Goal: Check status: Check status

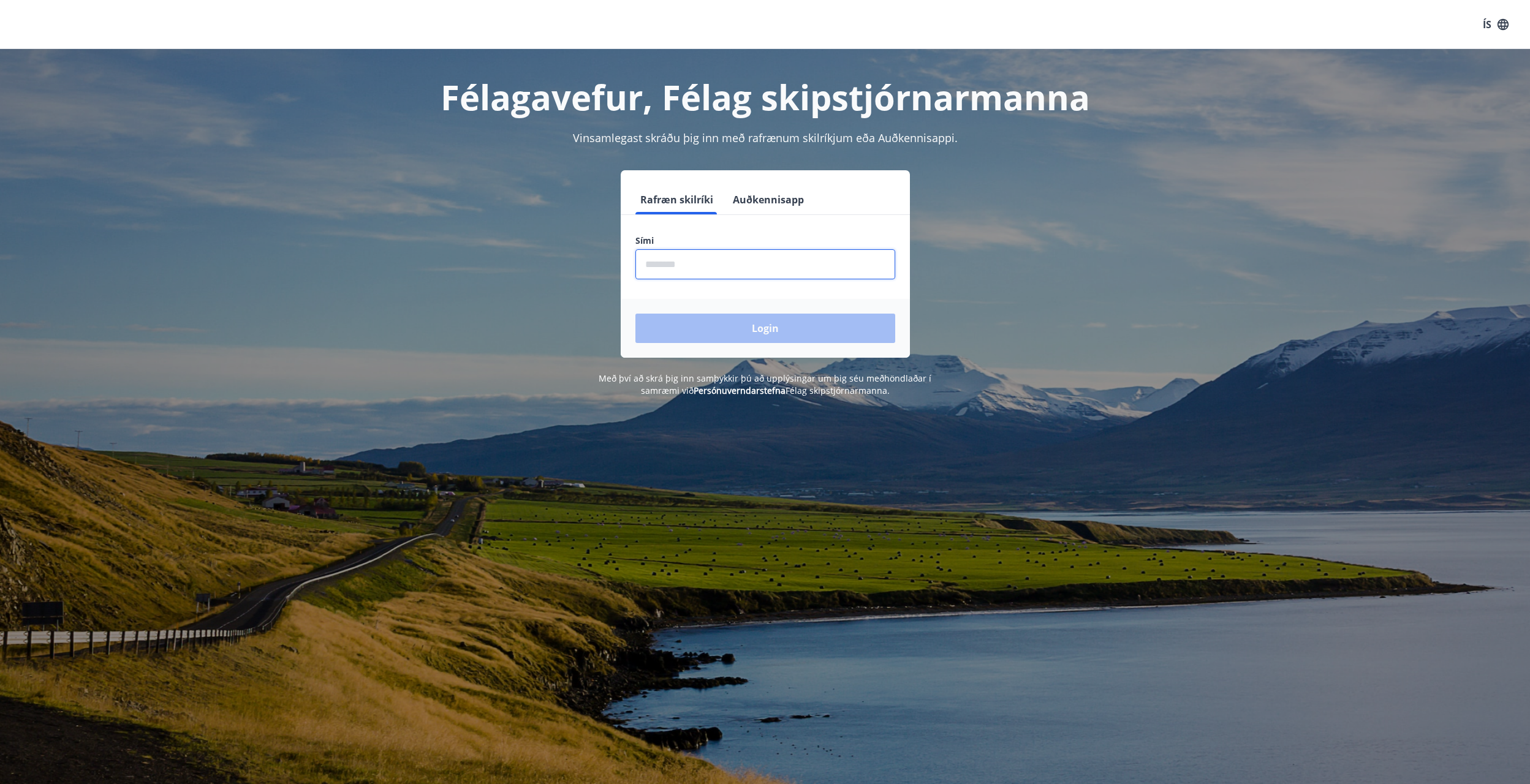
click at [764, 262] on input "phone" at bounding box center [765, 264] width 260 height 30
type input "********"
click at [704, 326] on button "Login" at bounding box center [765, 328] width 260 height 30
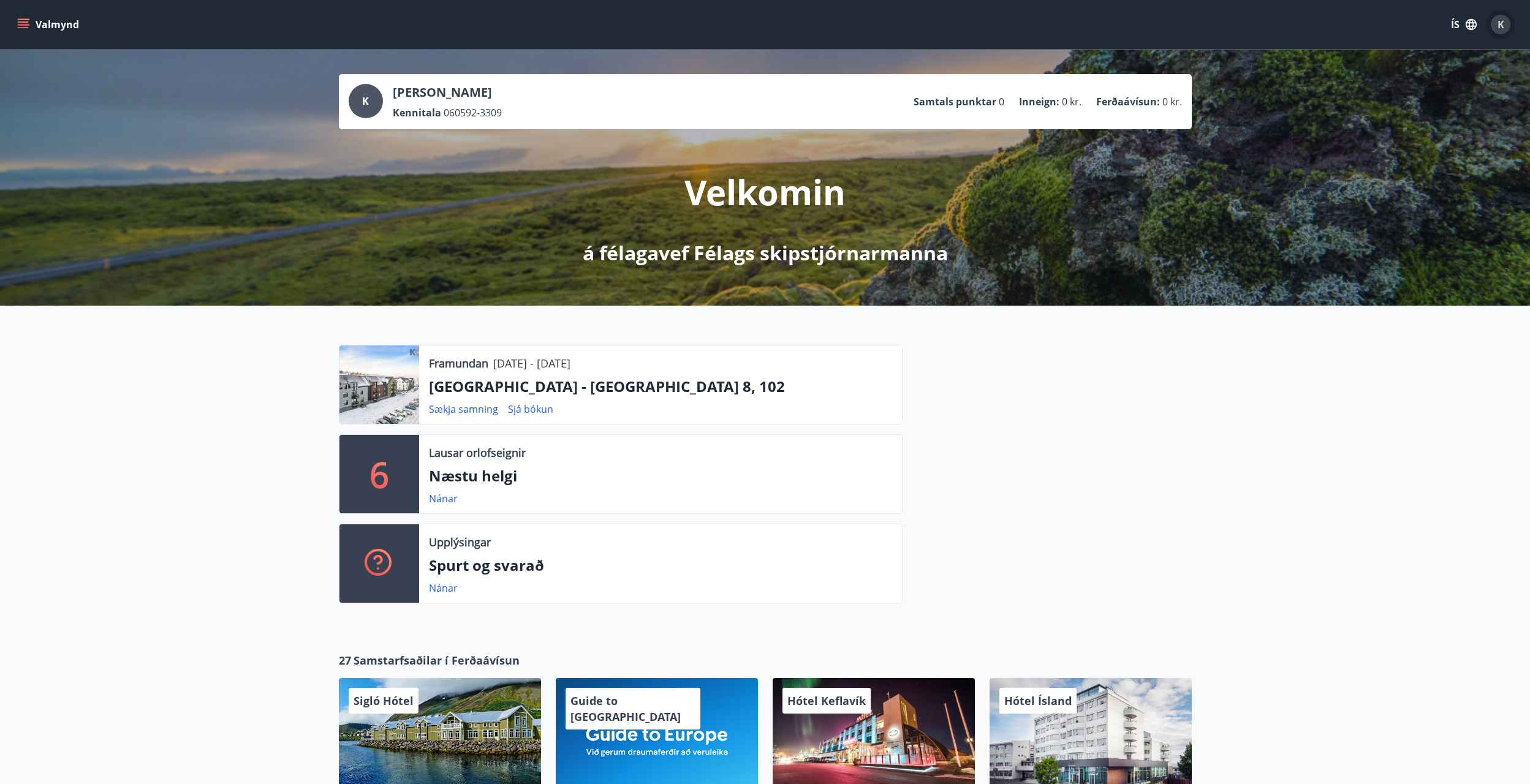
click at [1500, 21] on span "K" at bounding box center [1500, 25] width 7 height 14
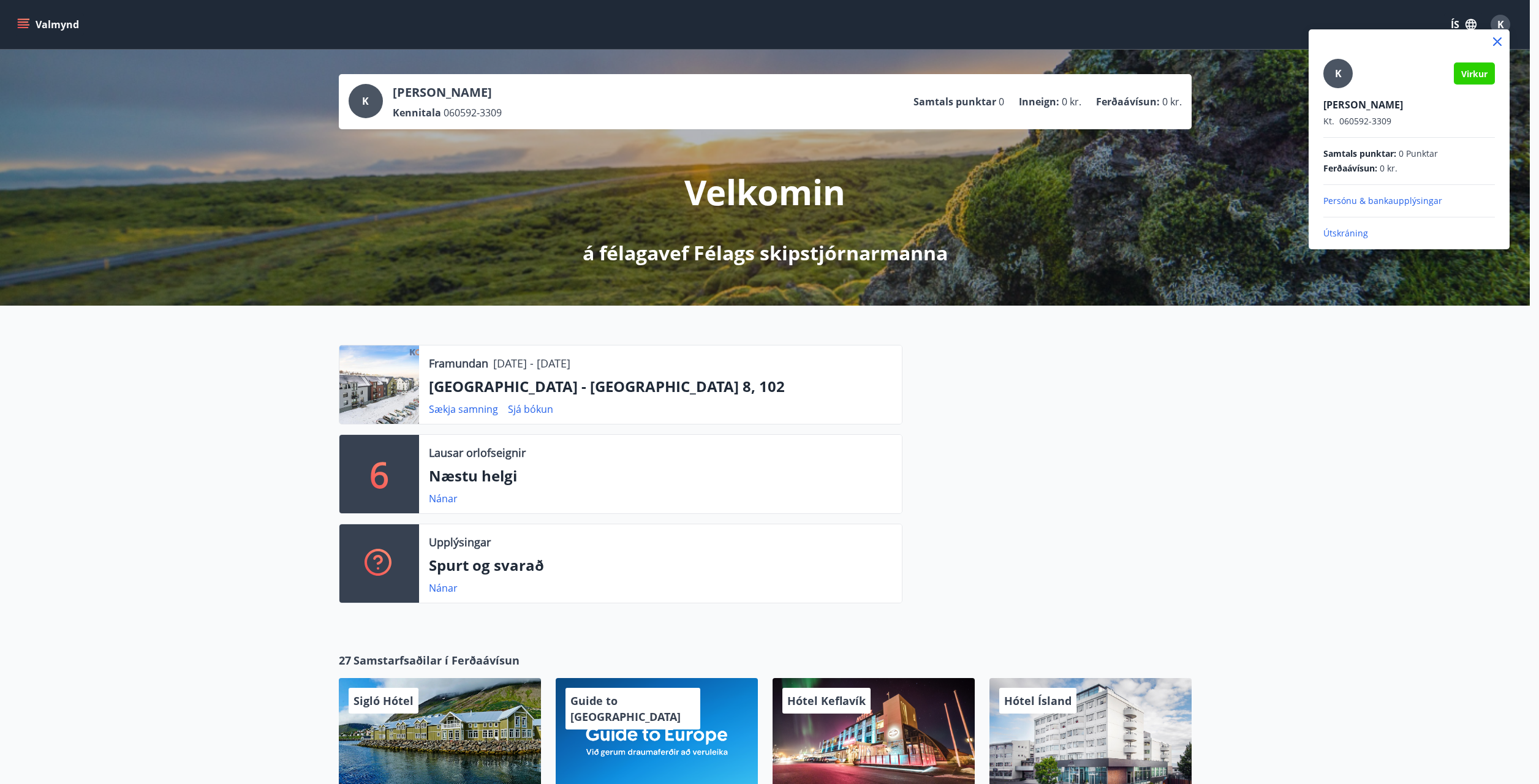
click at [28, 31] on div at bounding box center [770, 392] width 1539 height 784
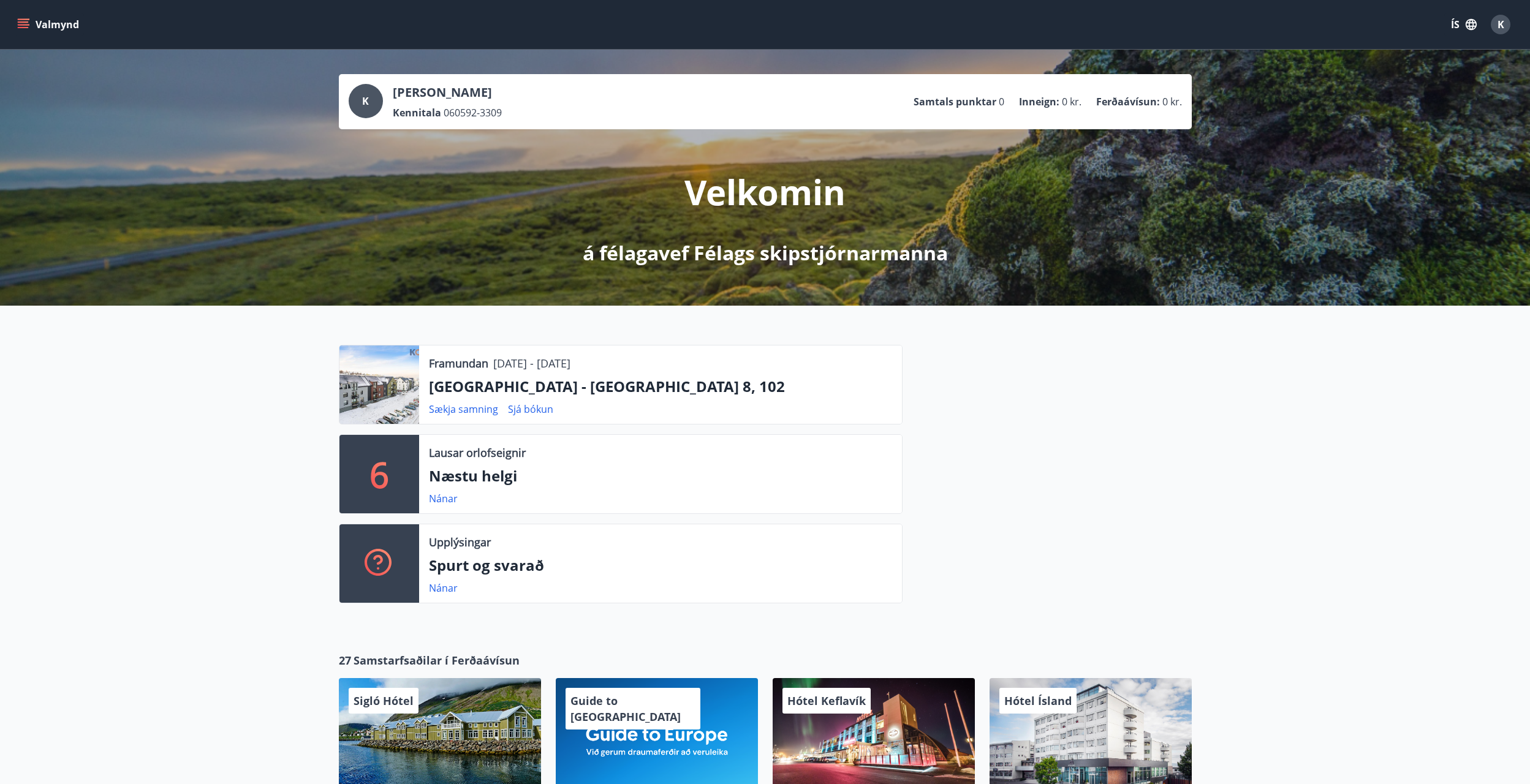
click at [22, 20] on icon "menu" at bounding box center [23, 25] width 12 height 12
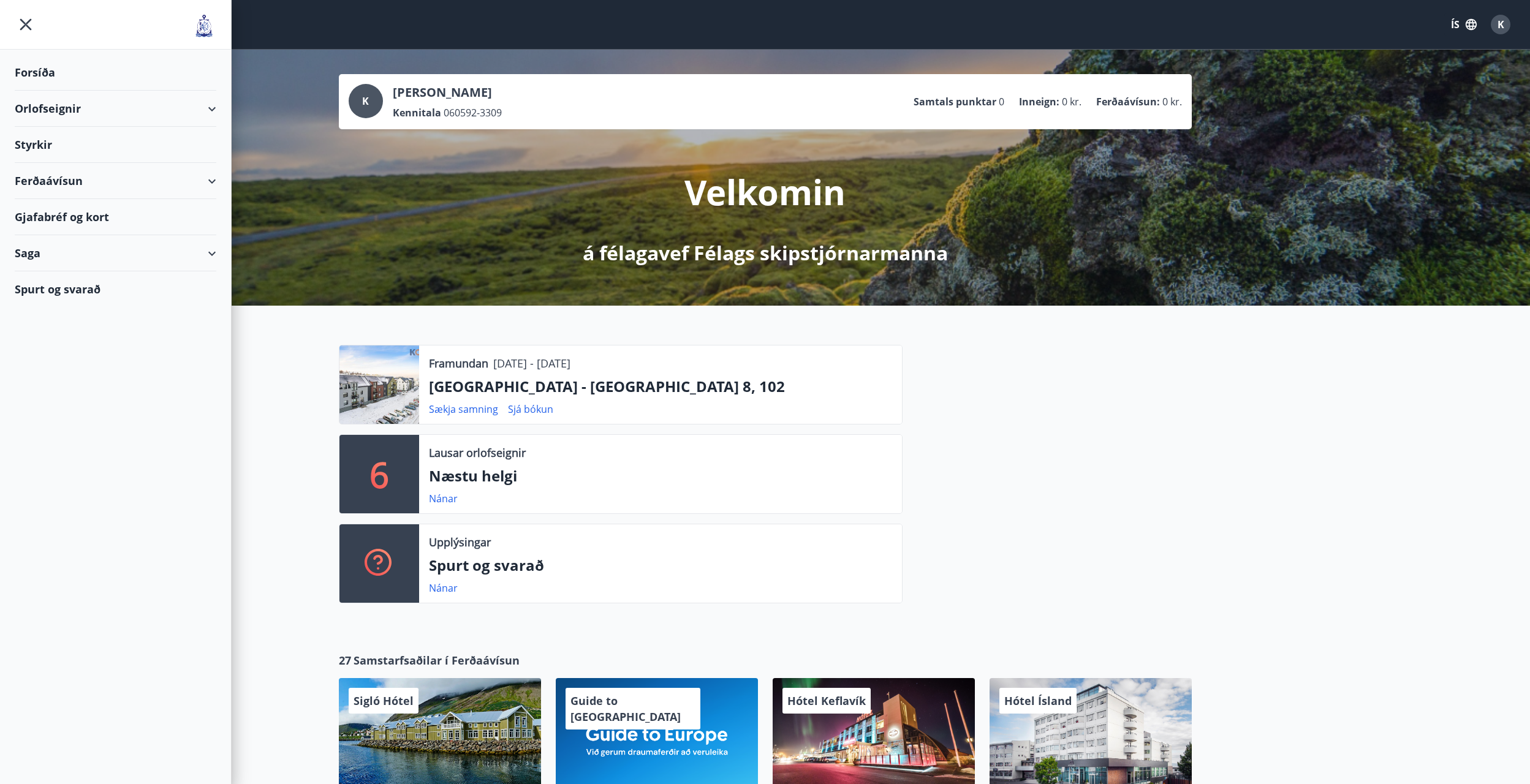
click at [205, 259] on div "Saga" at bounding box center [115, 253] width 202 height 36
click at [56, 309] on div "Bókanir" at bounding box center [115, 310] width 182 height 26
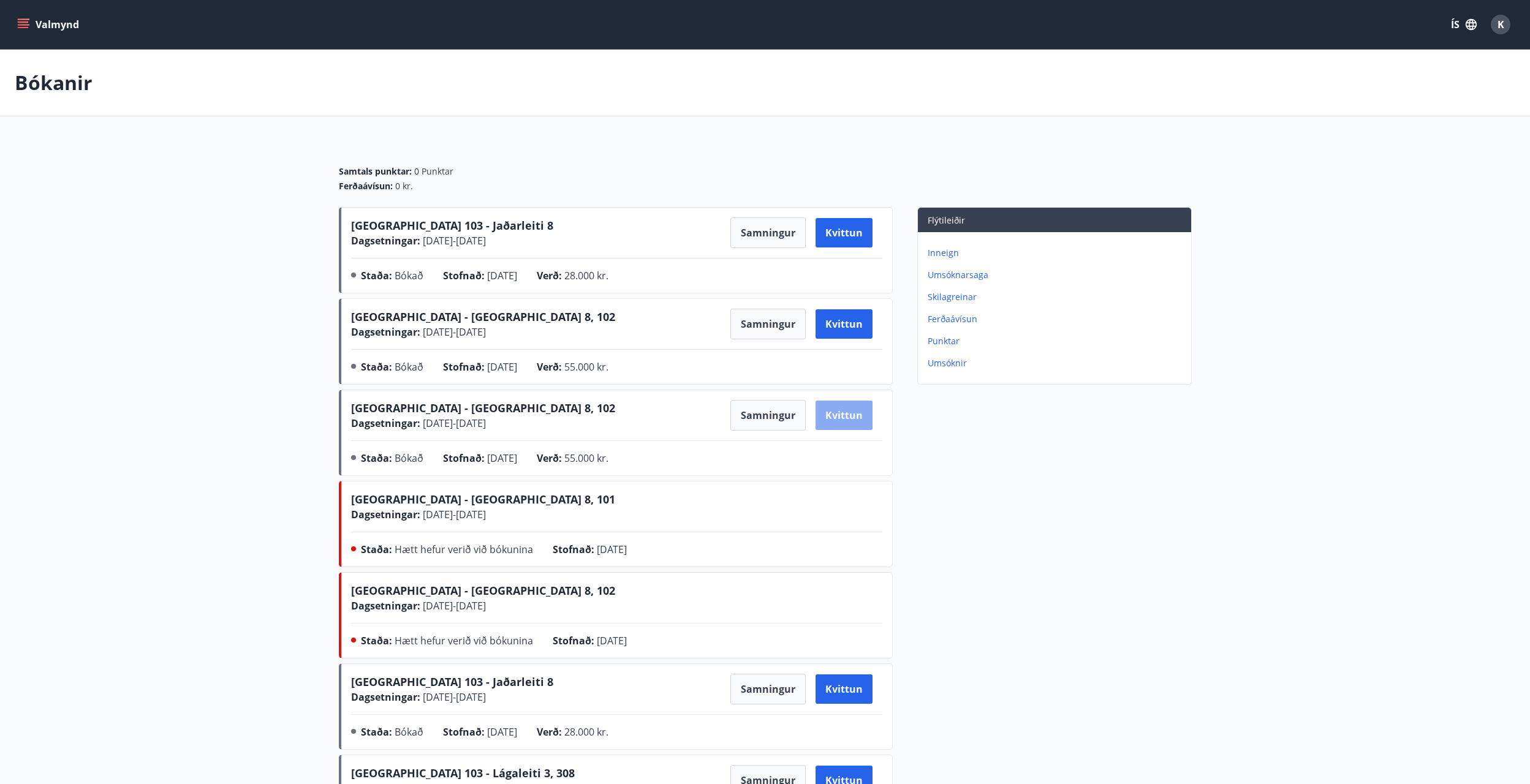
click at [846, 405] on button "Kvittun" at bounding box center [844, 415] width 57 height 30
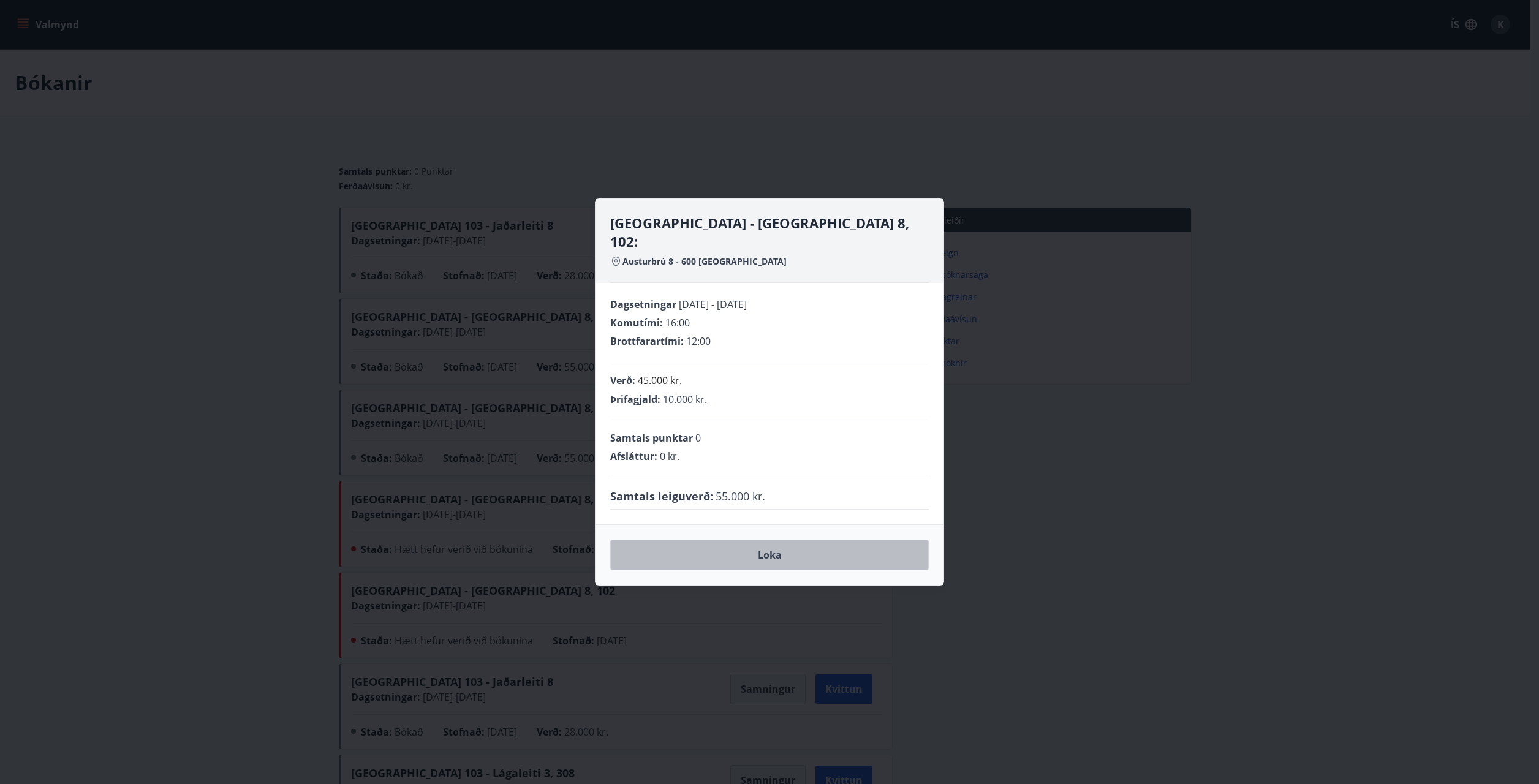
click at [789, 540] on button "Loka" at bounding box center [770, 555] width 318 height 31
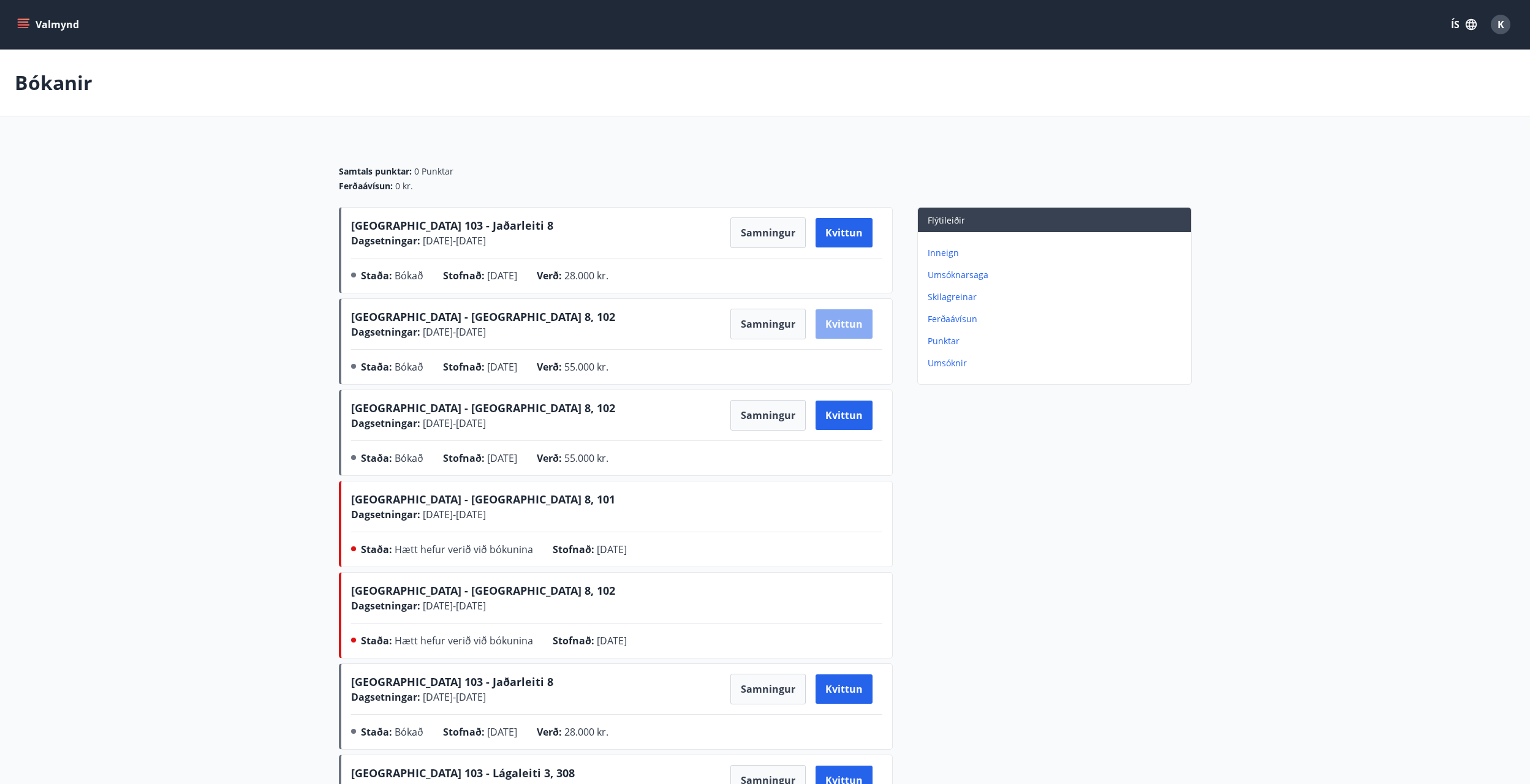
click at [859, 315] on button "Kvittun" at bounding box center [844, 324] width 57 height 30
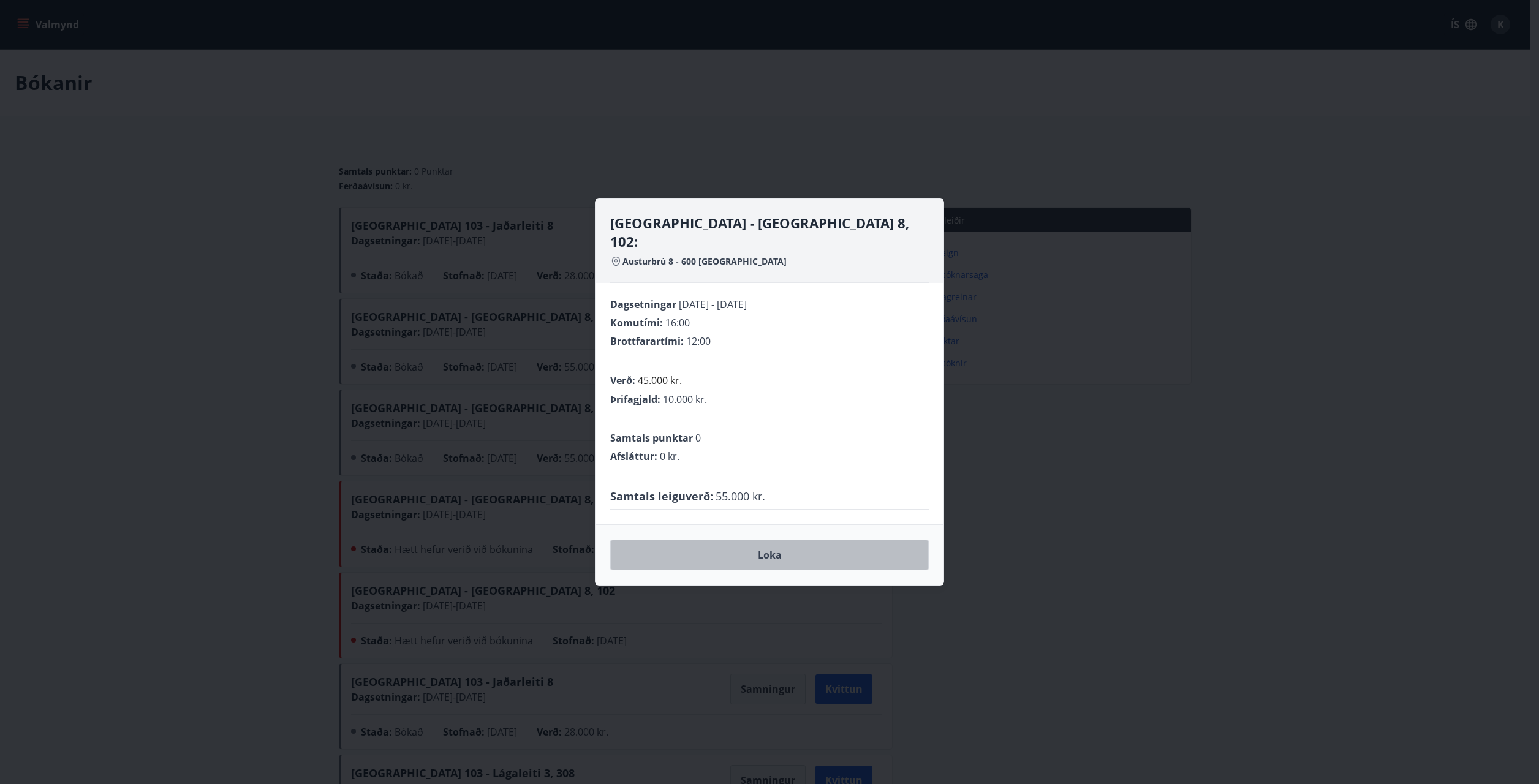
click at [794, 540] on button "Loka" at bounding box center [770, 555] width 318 height 31
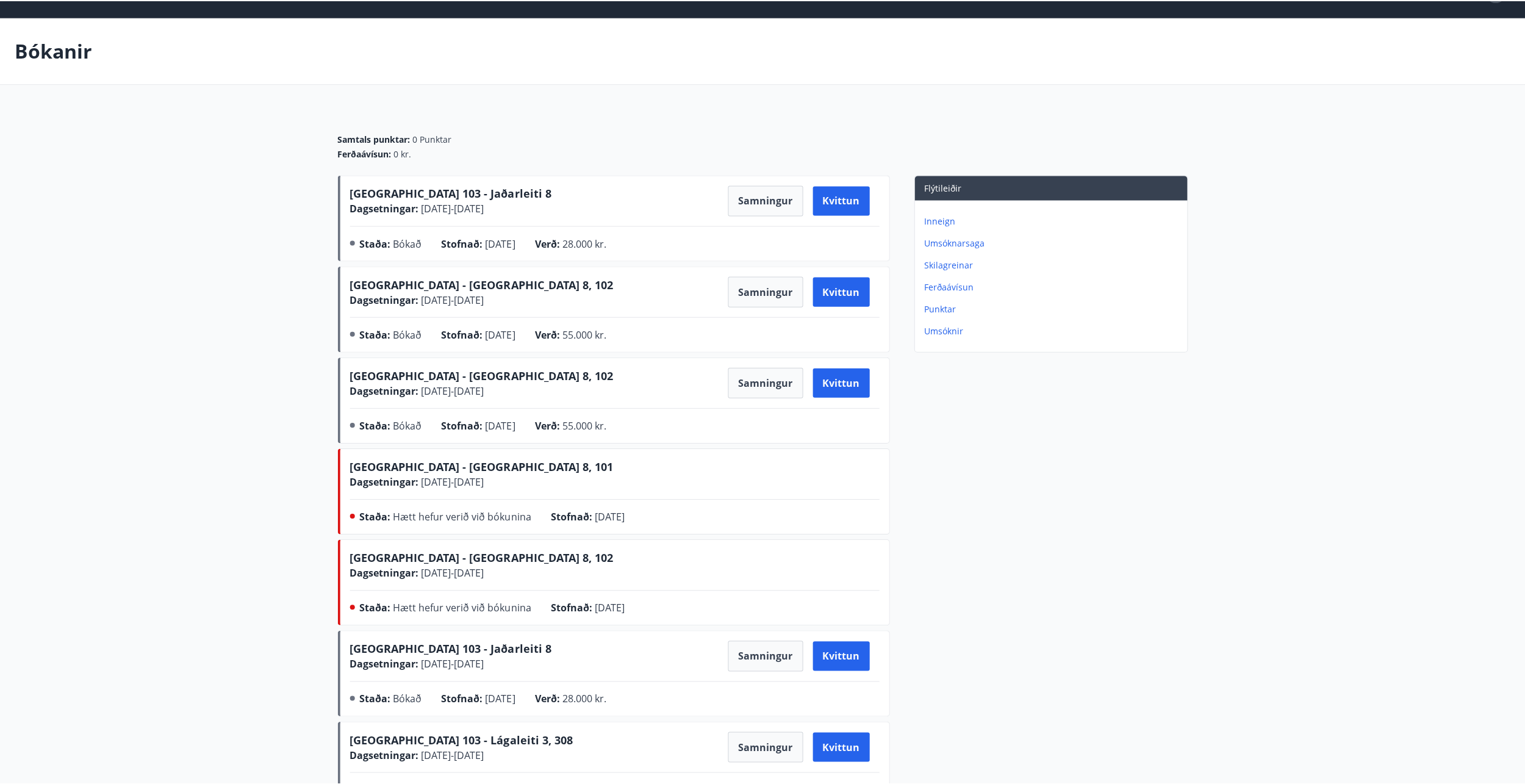
scroll to position [30, 0]
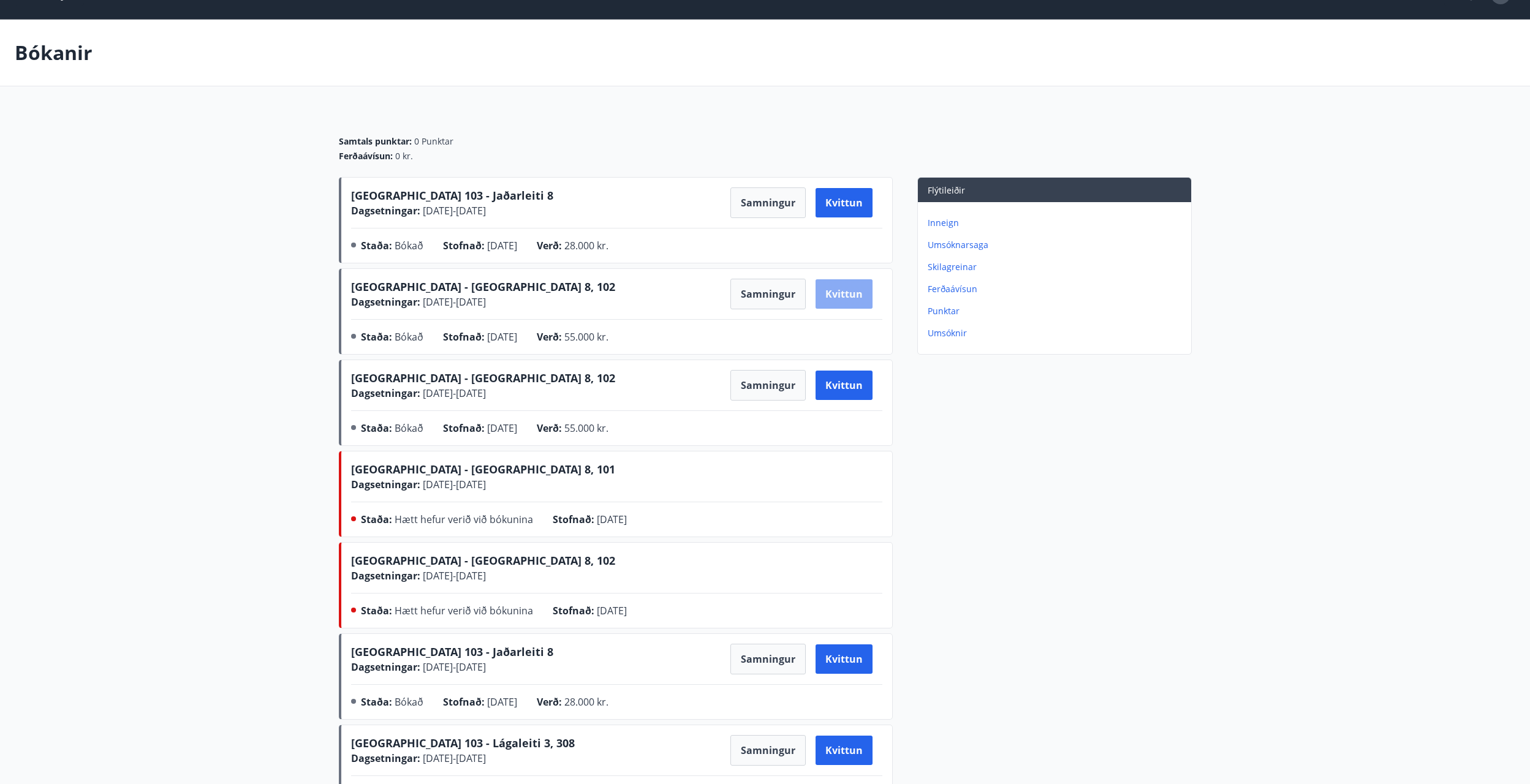
click at [849, 302] on button "Kvittun" at bounding box center [844, 294] width 57 height 30
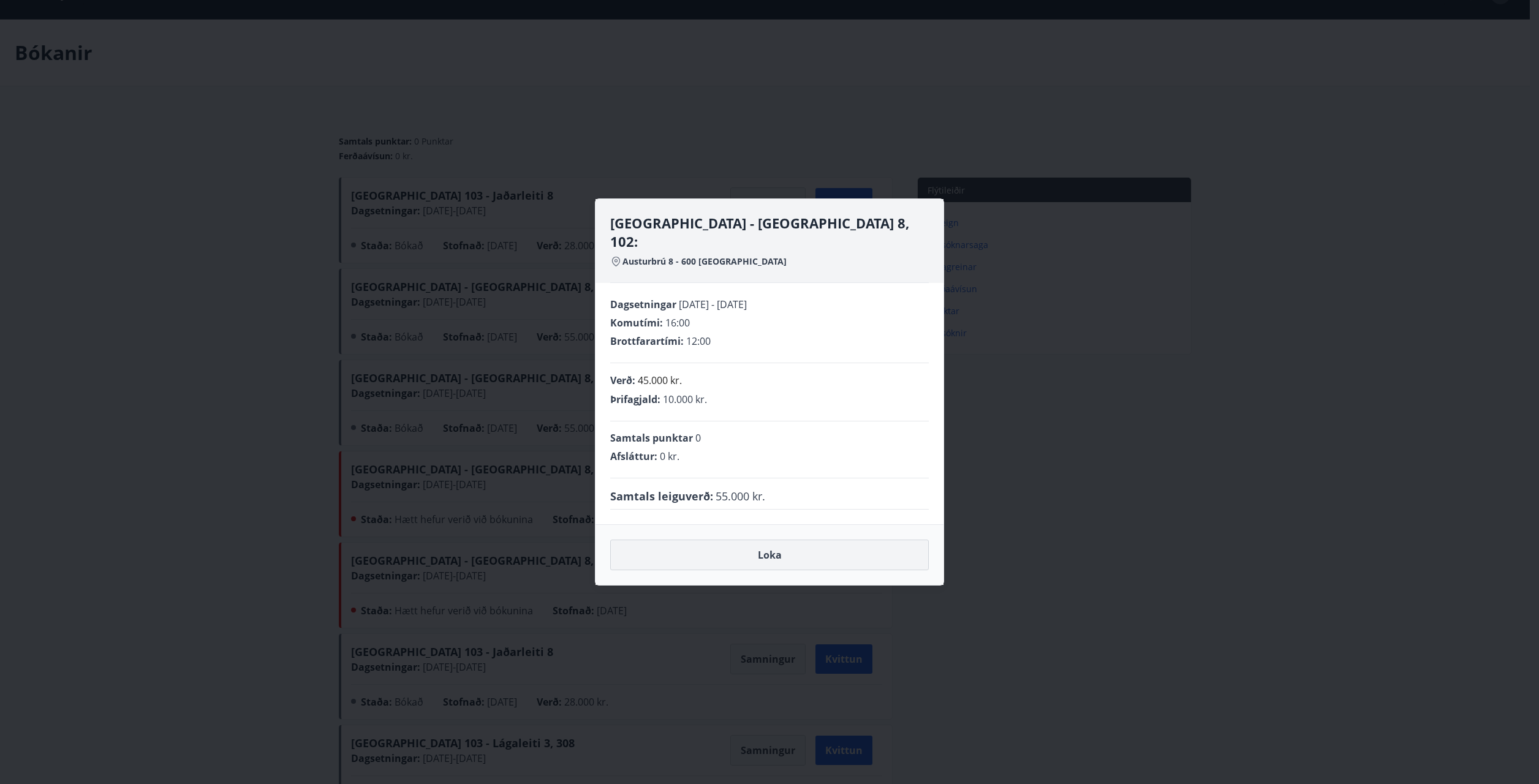
click at [715, 547] on button "Loka" at bounding box center [770, 555] width 318 height 31
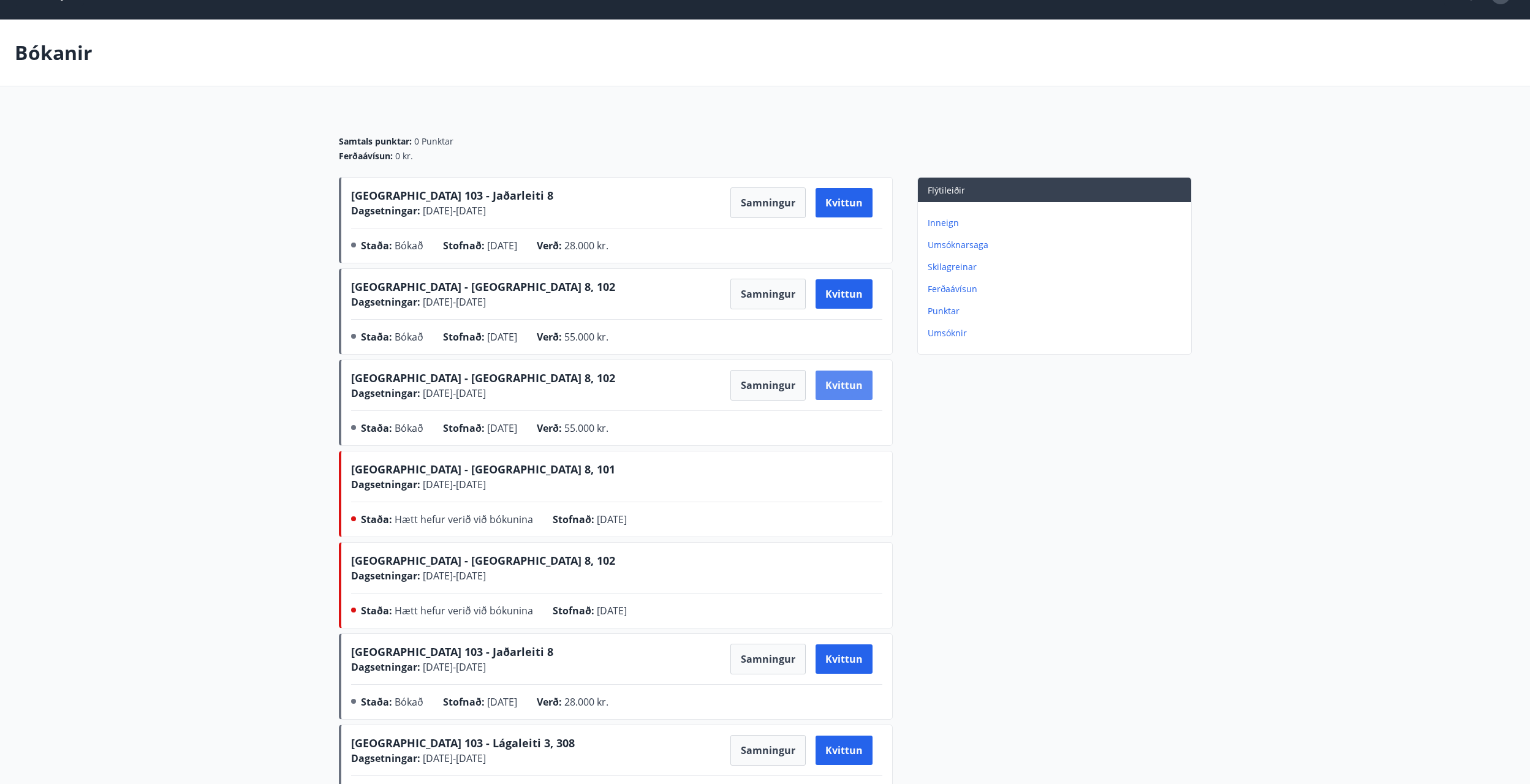
click at [839, 385] on button "Kvittun" at bounding box center [844, 386] width 57 height 30
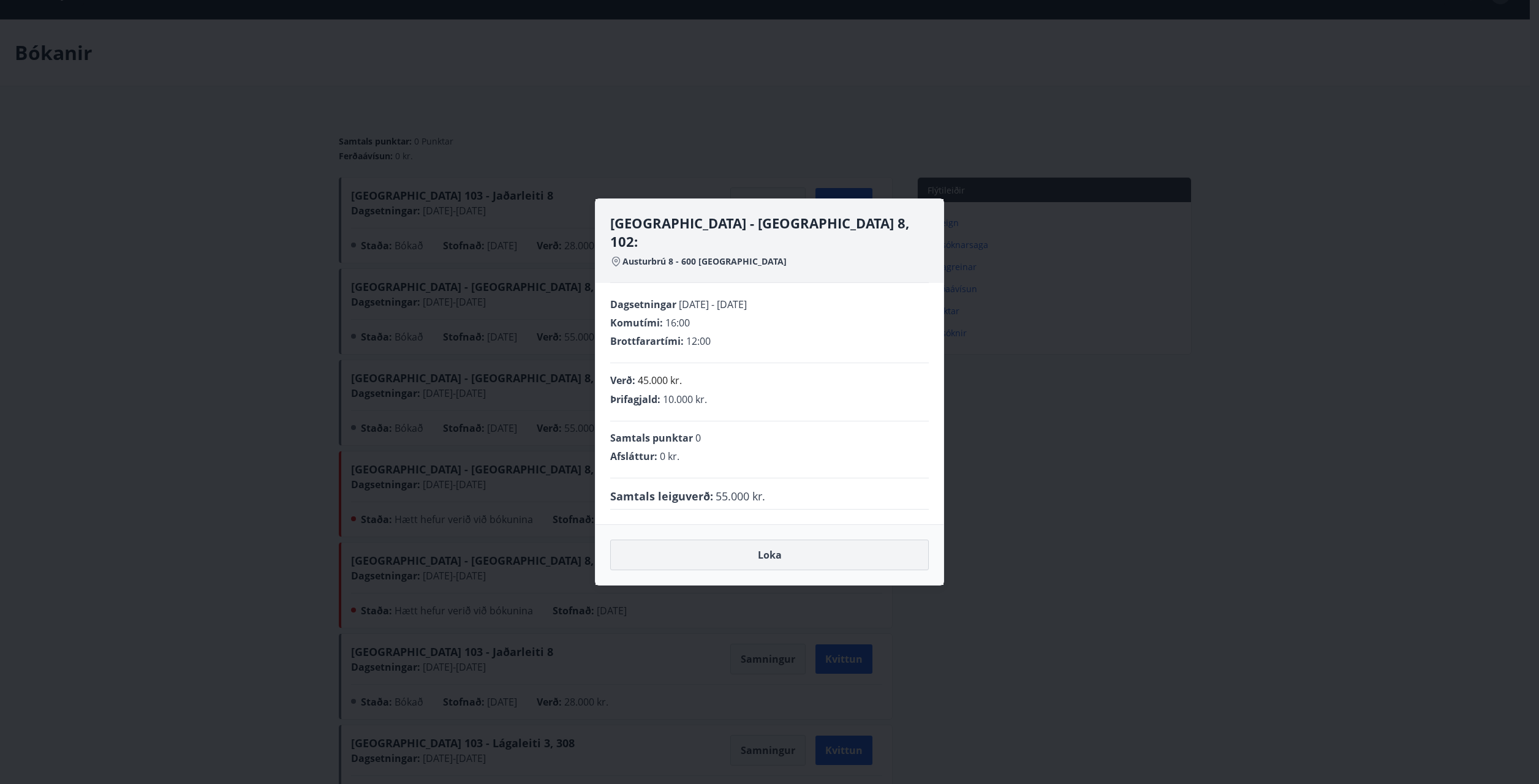
click at [787, 550] on button "Loka" at bounding box center [770, 555] width 318 height 31
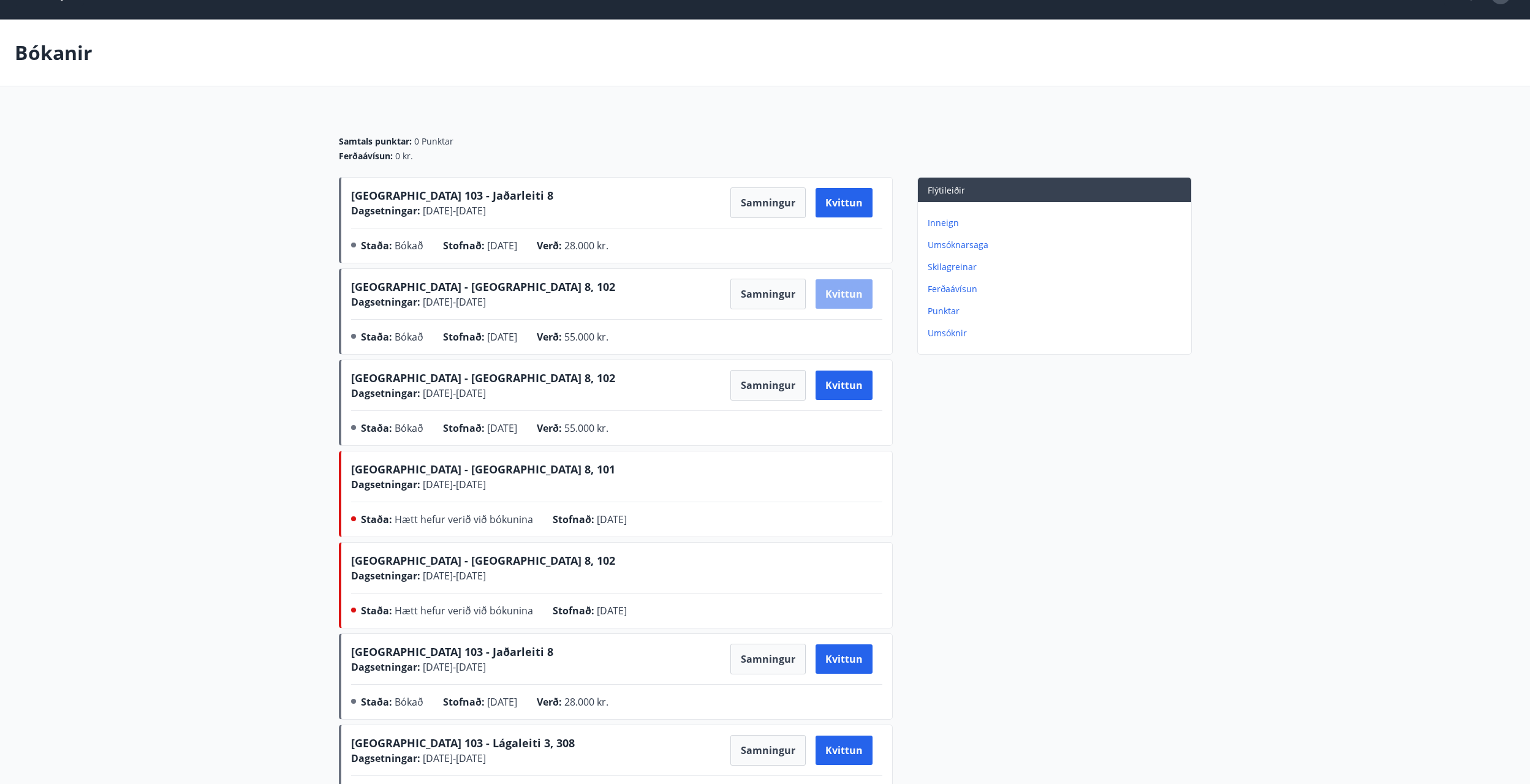
click at [855, 291] on button "Kvittun" at bounding box center [844, 294] width 57 height 30
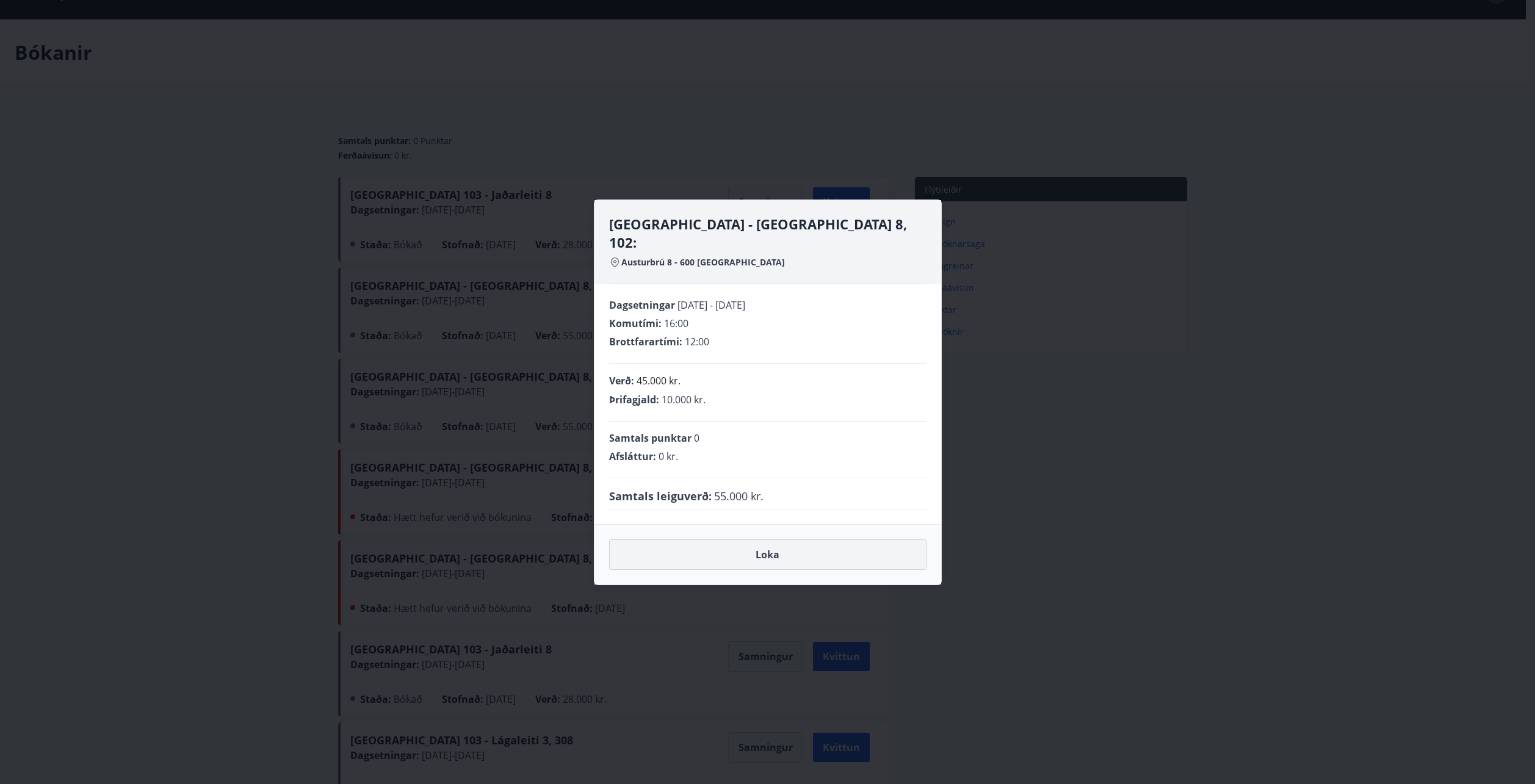
click at [793, 539] on button "Loka" at bounding box center [768, 555] width 317 height 31
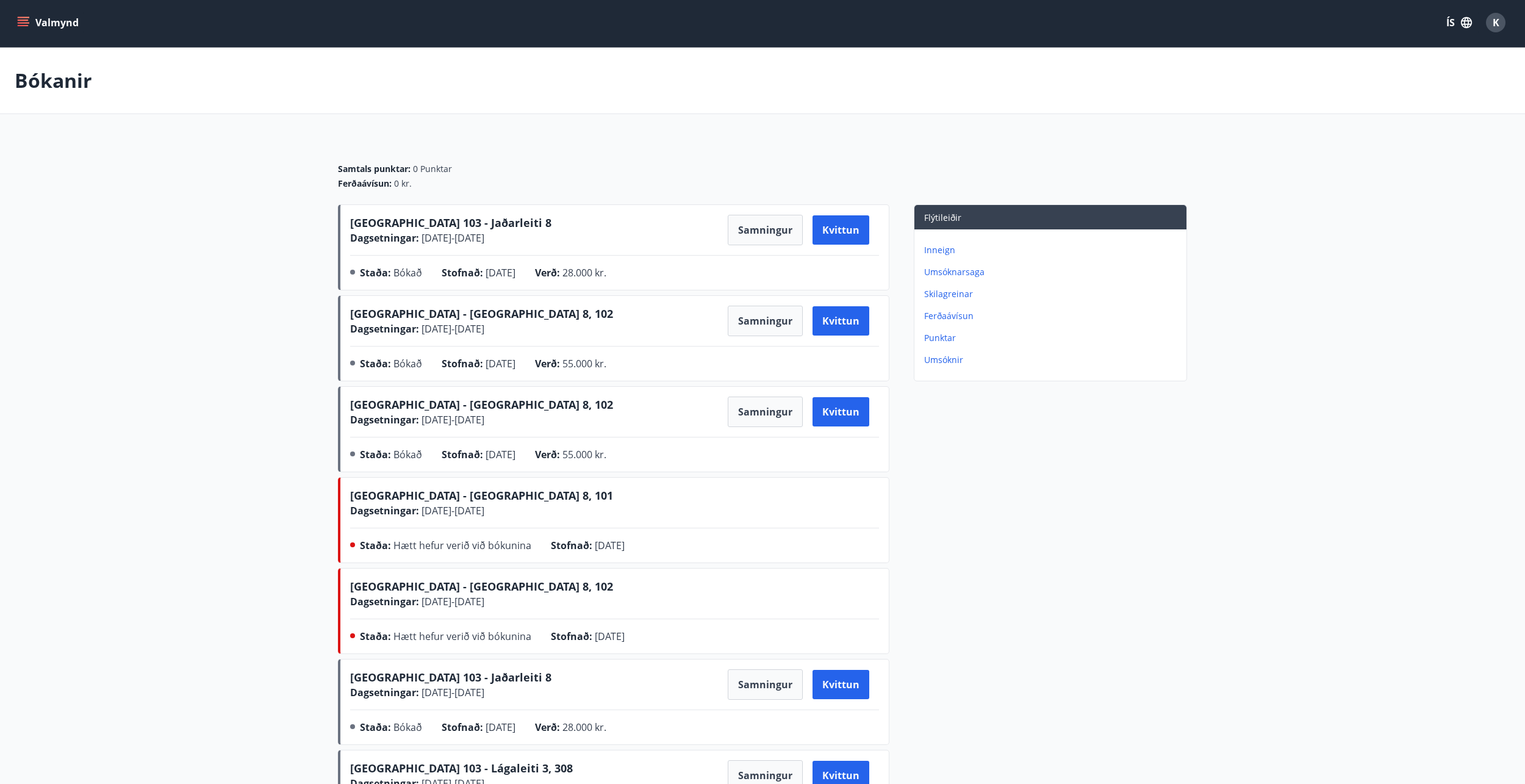
scroll to position [0, 0]
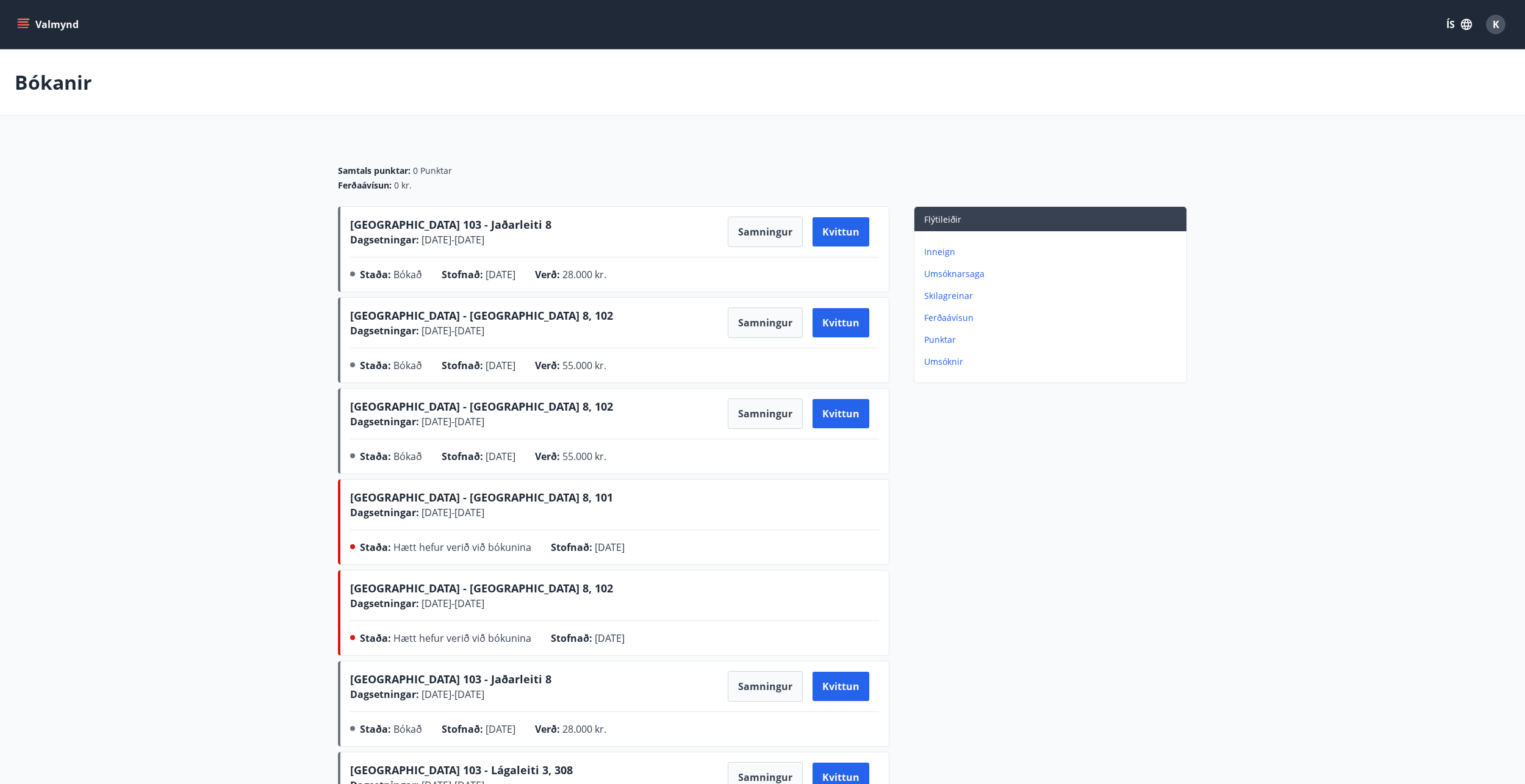
click at [953, 276] on p "Umsóknarsaga" at bounding box center [1053, 274] width 257 height 12
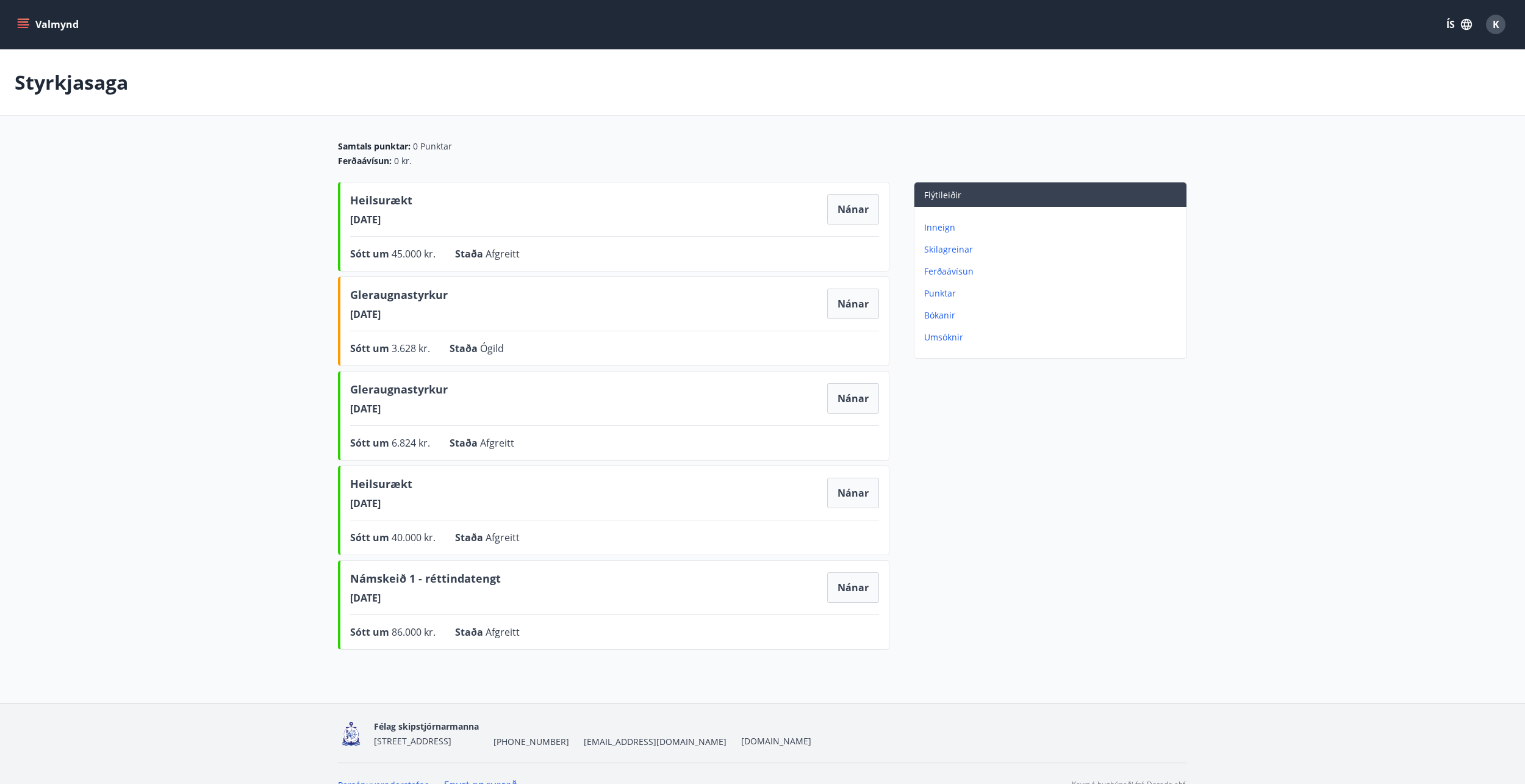
click at [951, 247] on p "Skilagreinar" at bounding box center [1053, 249] width 257 height 12
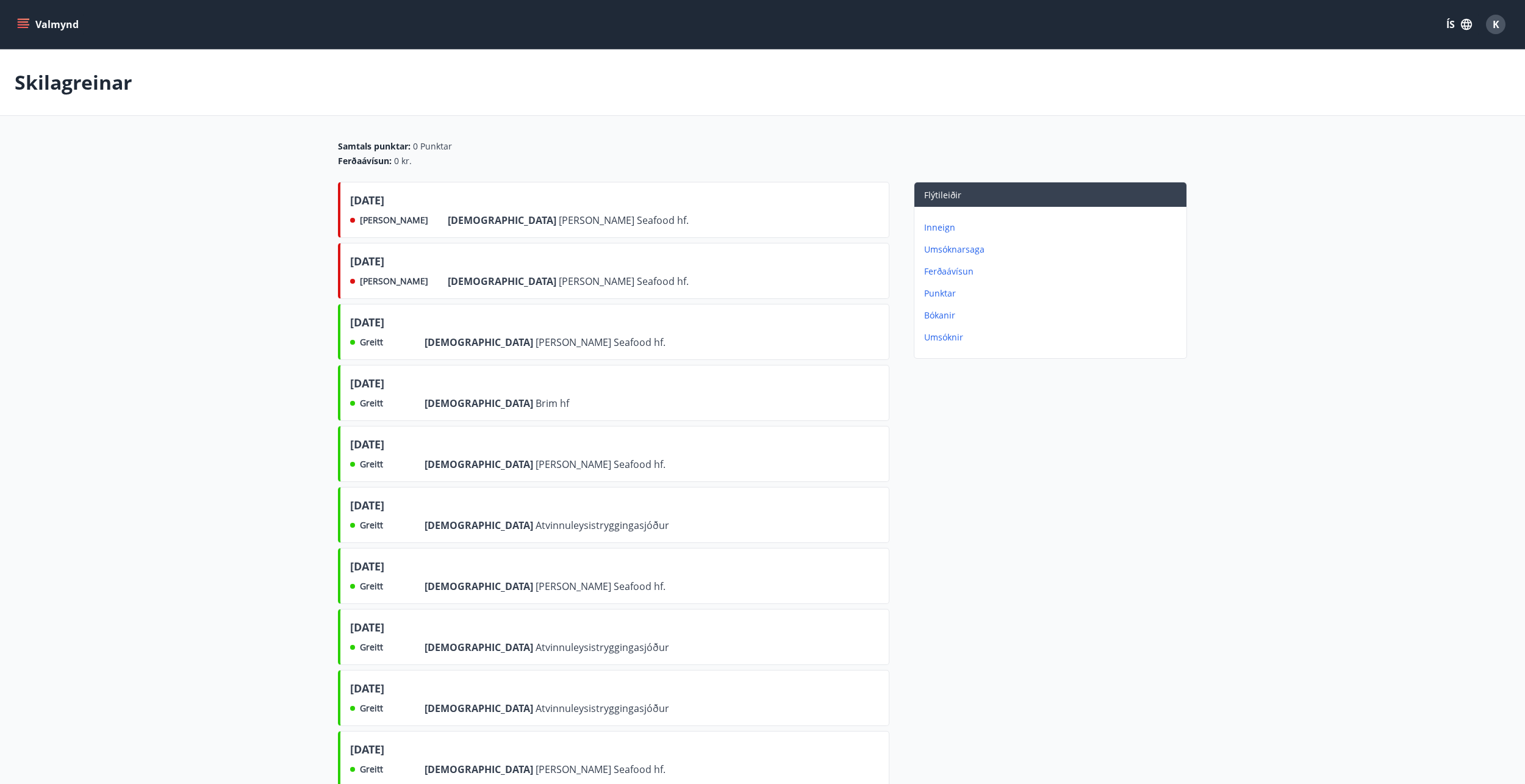
click at [944, 316] on p "Bókanir" at bounding box center [1053, 315] width 257 height 12
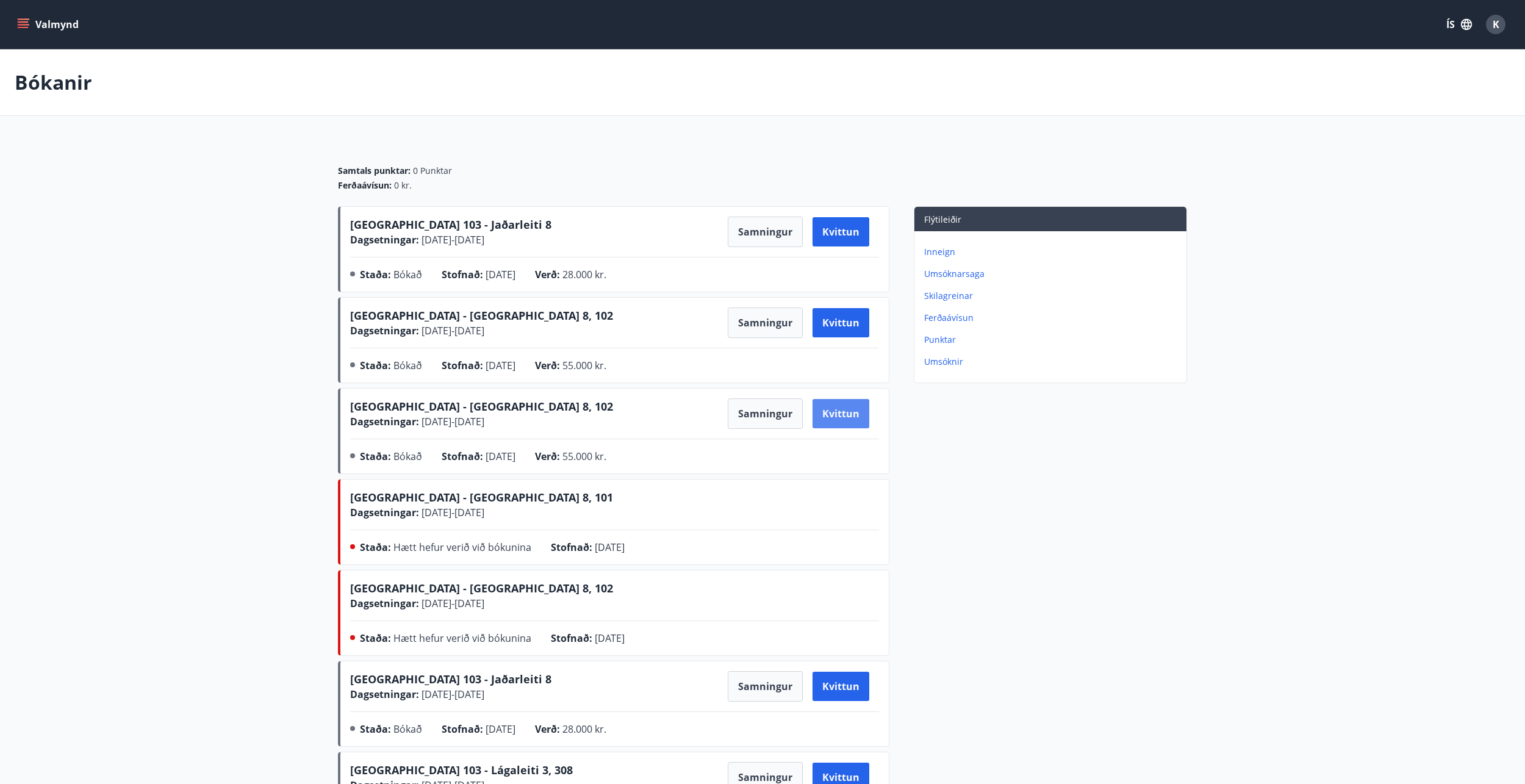
click at [864, 405] on button "Kvittun" at bounding box center [841, 414] width 57 height 29
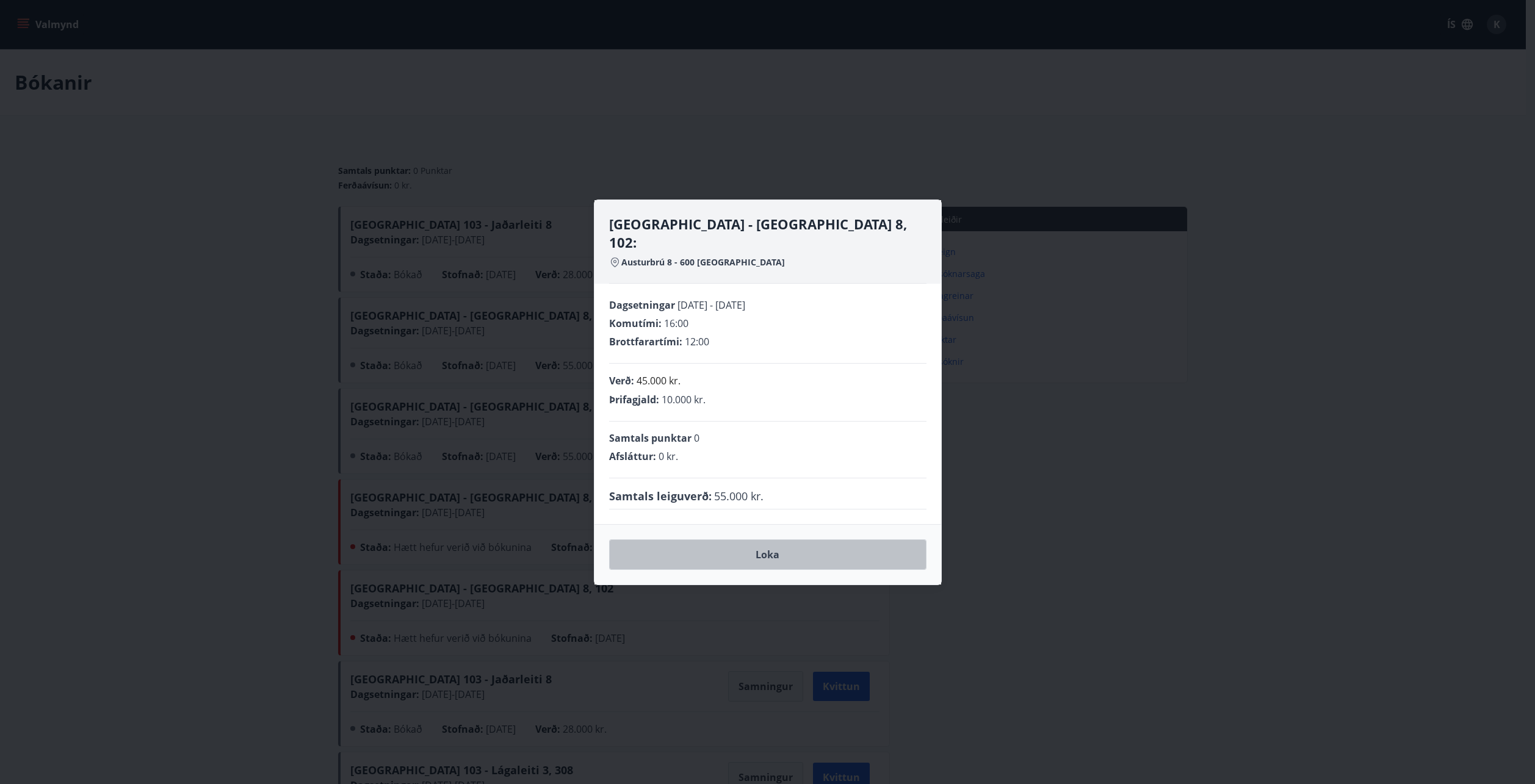
drag, startPoint x: 754, startPoint y: 544, endPoint x: 756, endPoint y: 526, distance: 18.1
click at [756, 544] on button "Loka" at bounding box center [768, 555] width 317 height 31
